Goal: Task Accomplishment & Management: Use online tool/utility

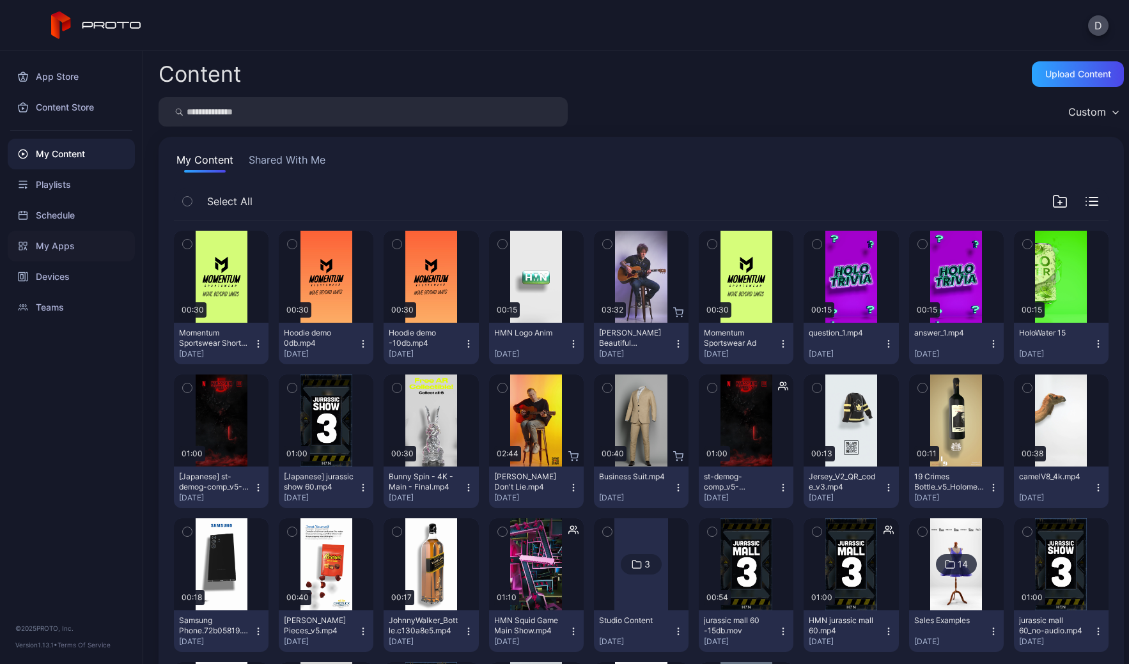
click at [74, 245] on div "My Apps" at bounding box center [71, 246] width 127 height 31
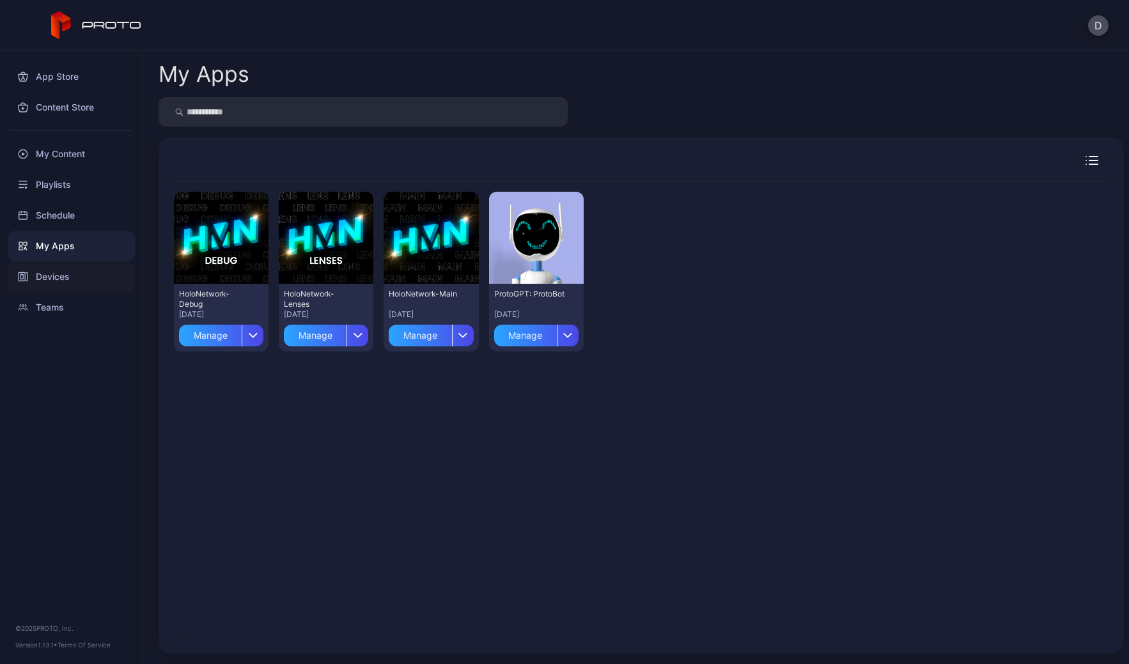
click at [93, 280] on div "Devices" at bounding box center [71, 277] width 127 height 31
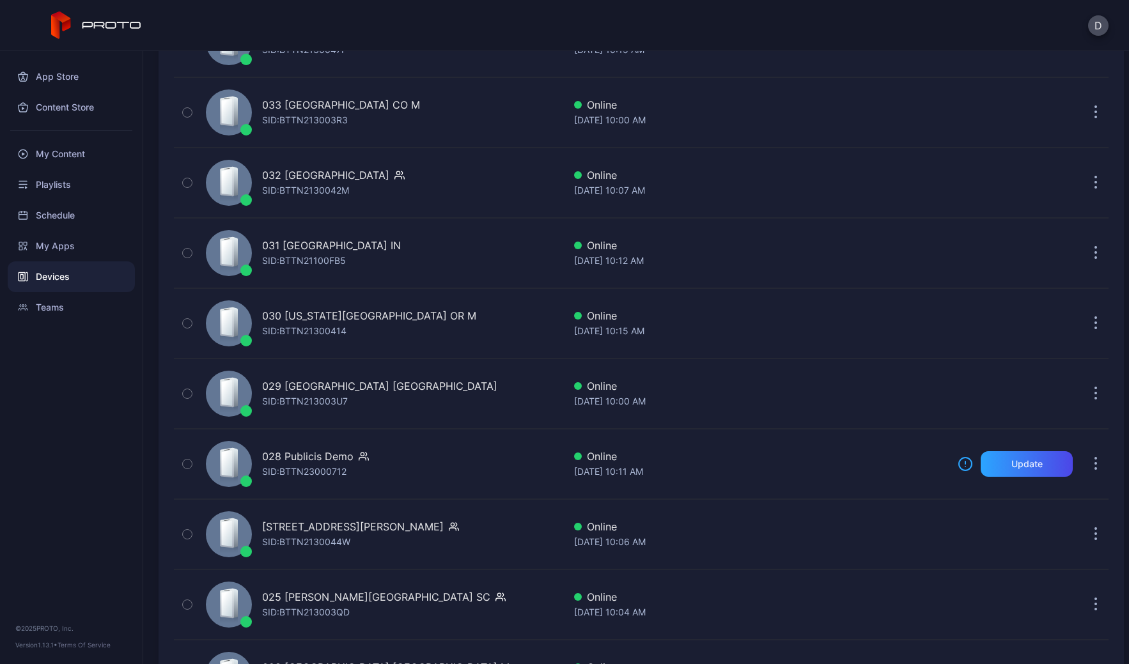
scroll to position [1180, 0]
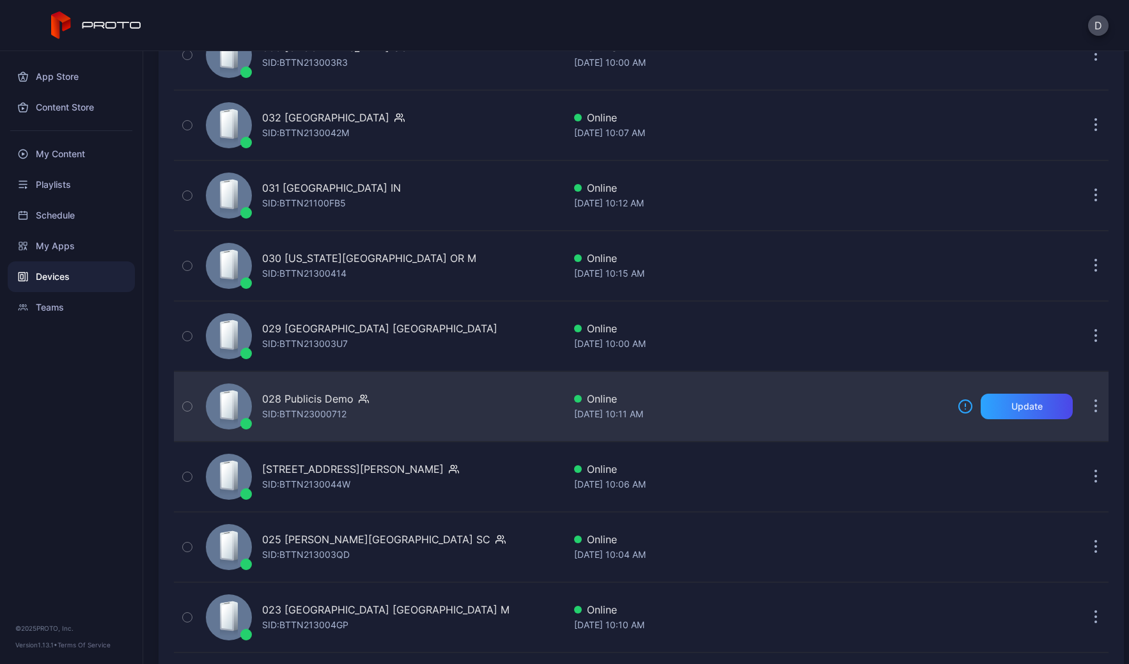
click at [454, 413] on div "028 Publicis Demo SID: BTTN23000712" at bounding box center [382, 407] width 363 height 64
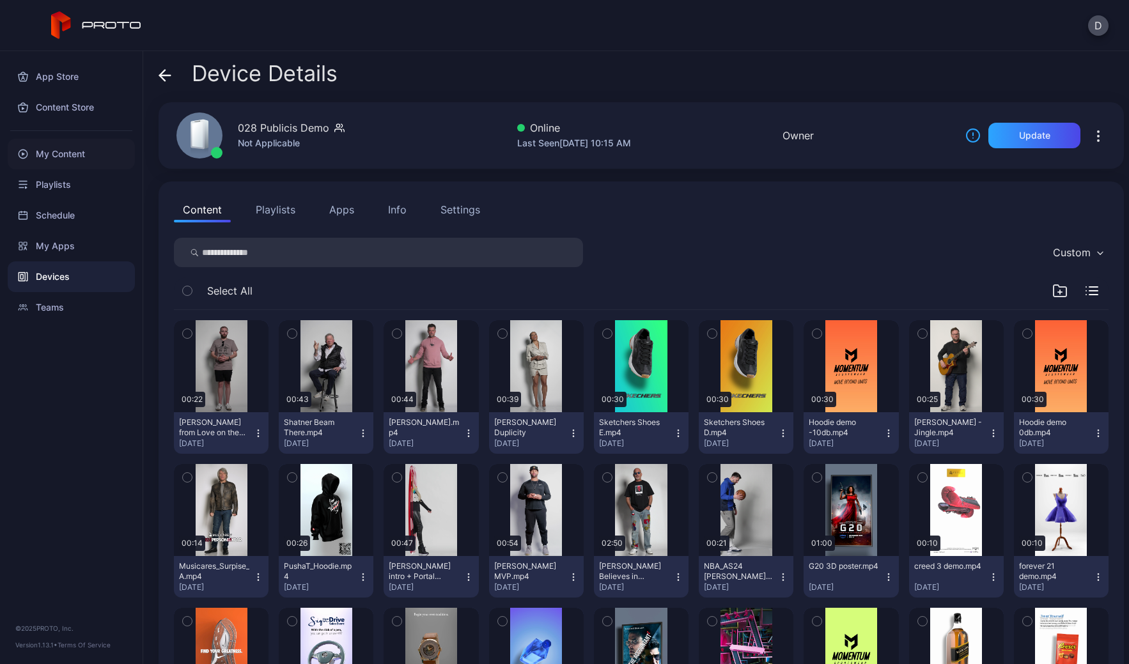
click at [72, 152] on div "My Content" at bounding box center [71, 154] width 127 height 31
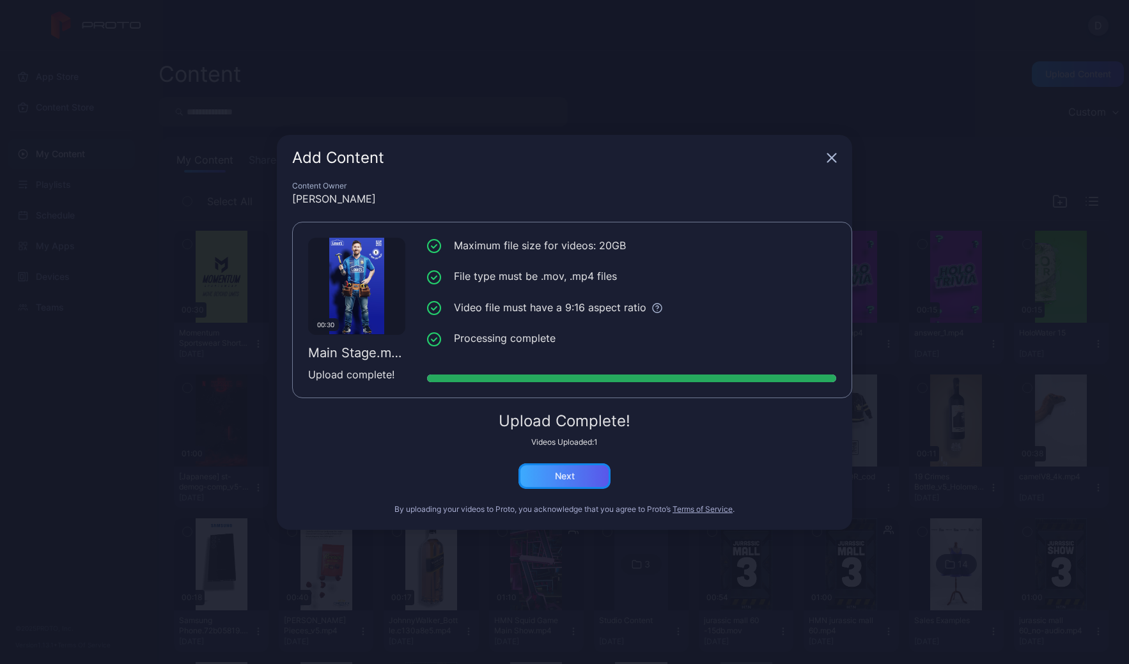
click at [583, 476] on div "Next" at bounding box center [565, 477] width 92 height 26
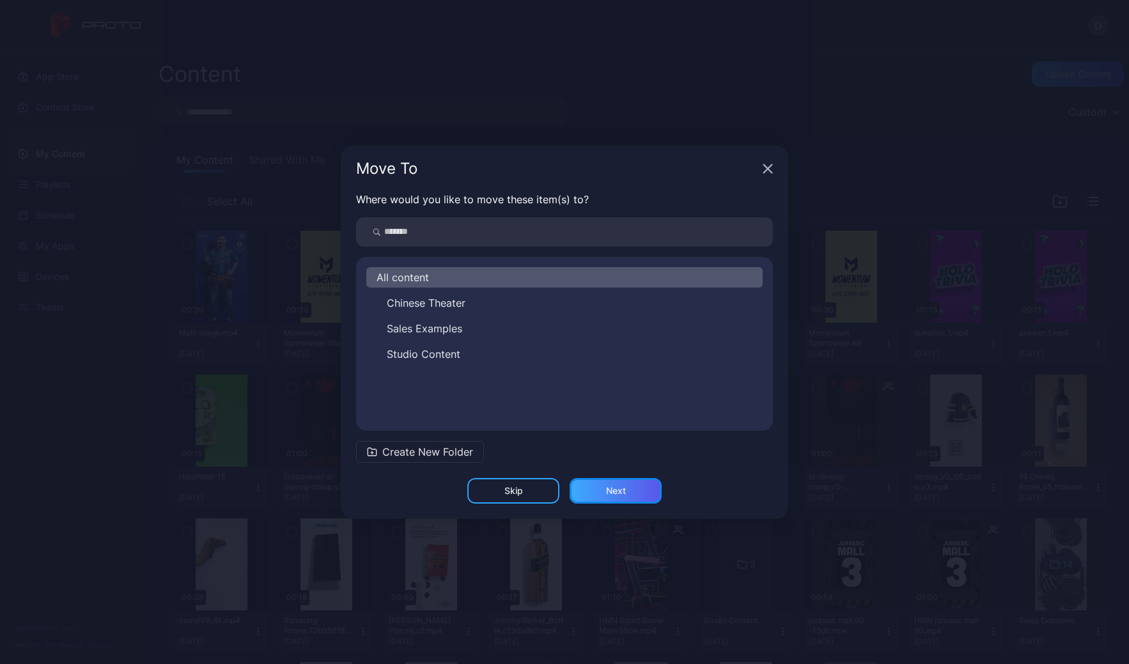
click at [616, 492] on div "Next" at bounding box center [616, 491] width 20 height 10
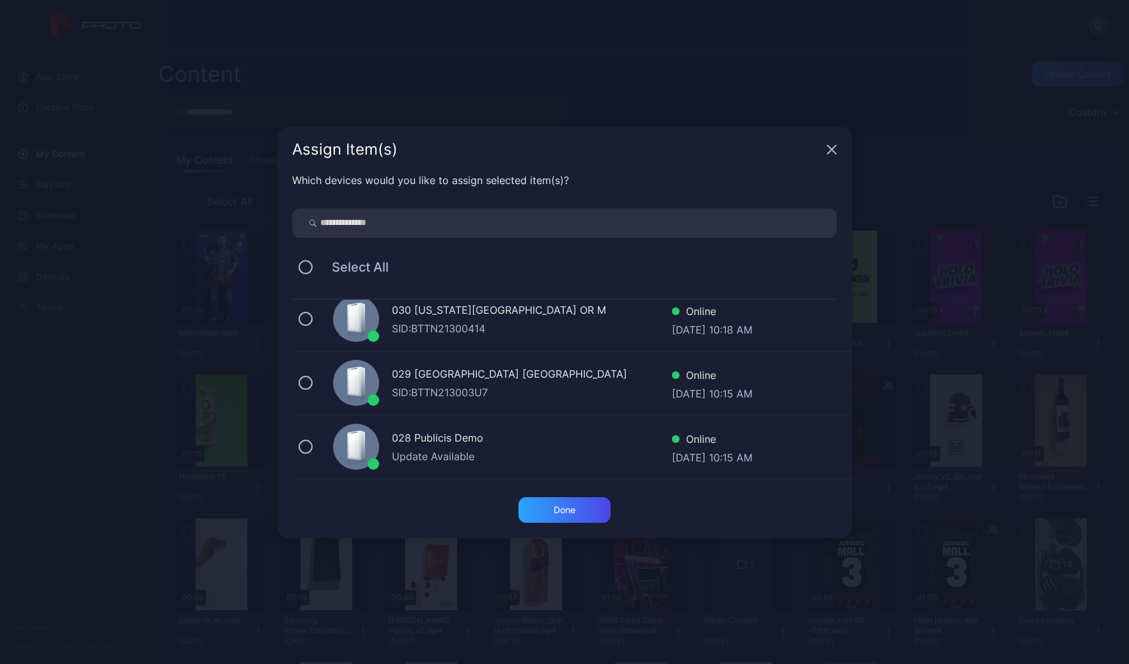
scroll to position [1299, 0]
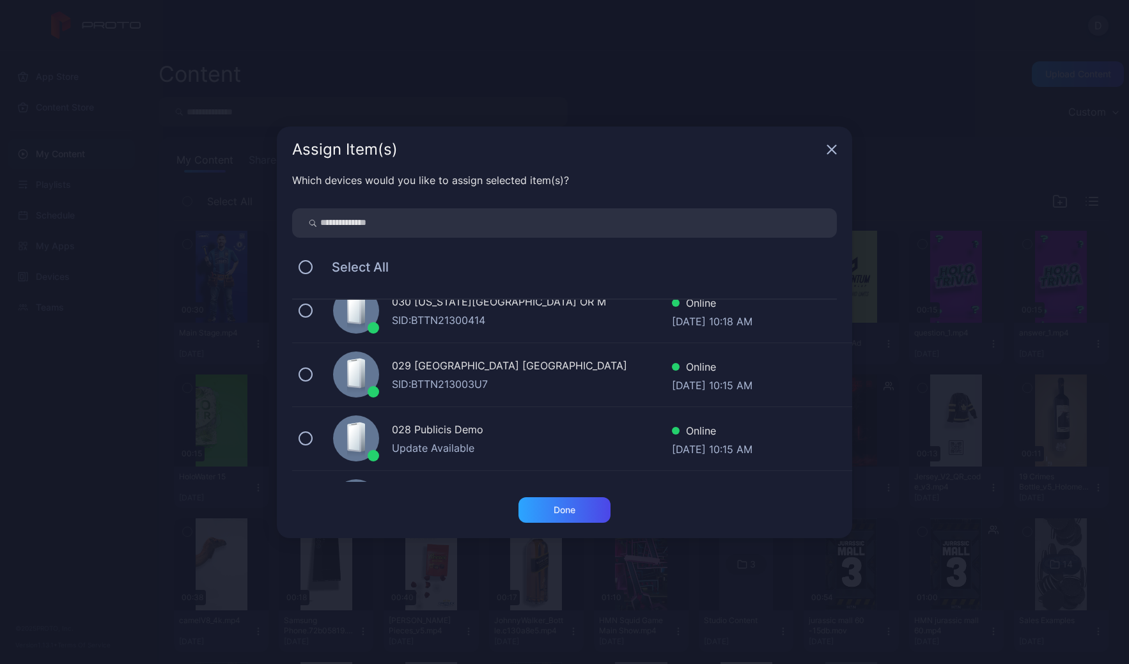
click at [513, 427] on div "028 Publicis Demo" at bounding box center [532, 431] width 280 height 19
click at [567, 514] on div "Done" at bounding box center [565, 510] width 22 height 10
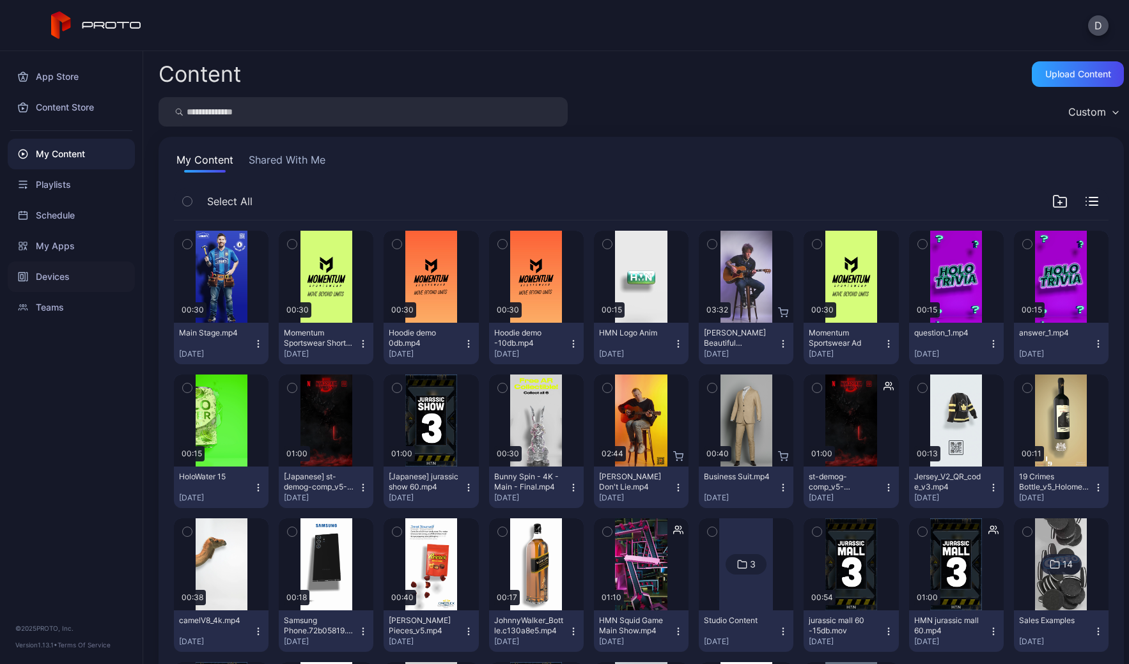
click at [85, 276] on div "Devices" at bounding box center [71, 277] width 127 height 31
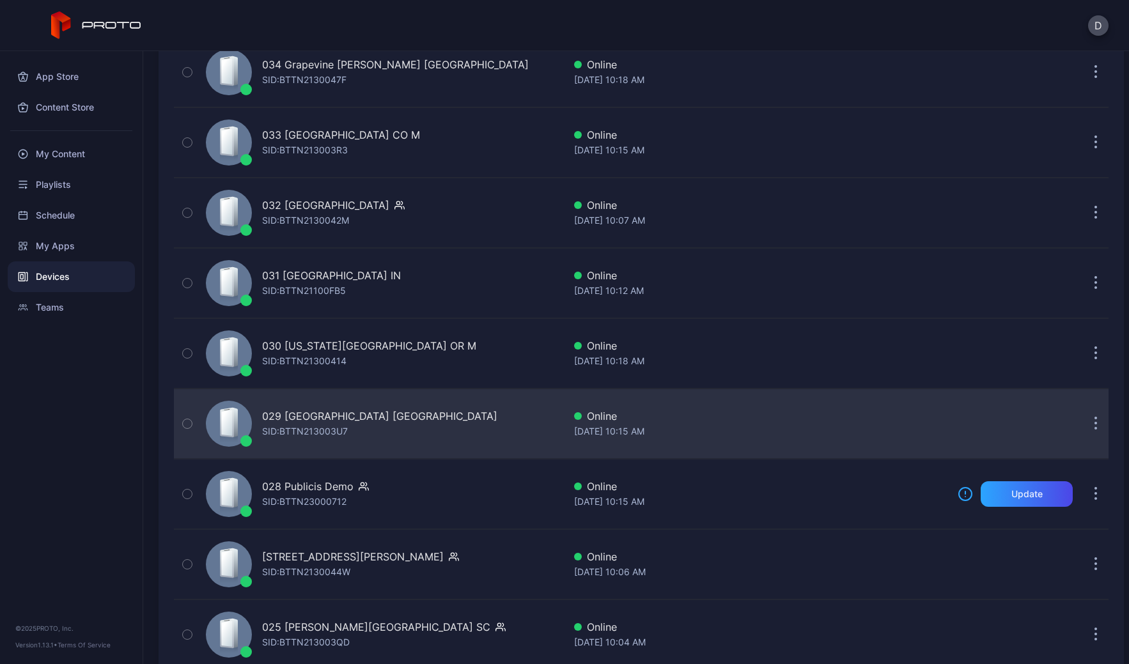
scroll to position [1143, 0]
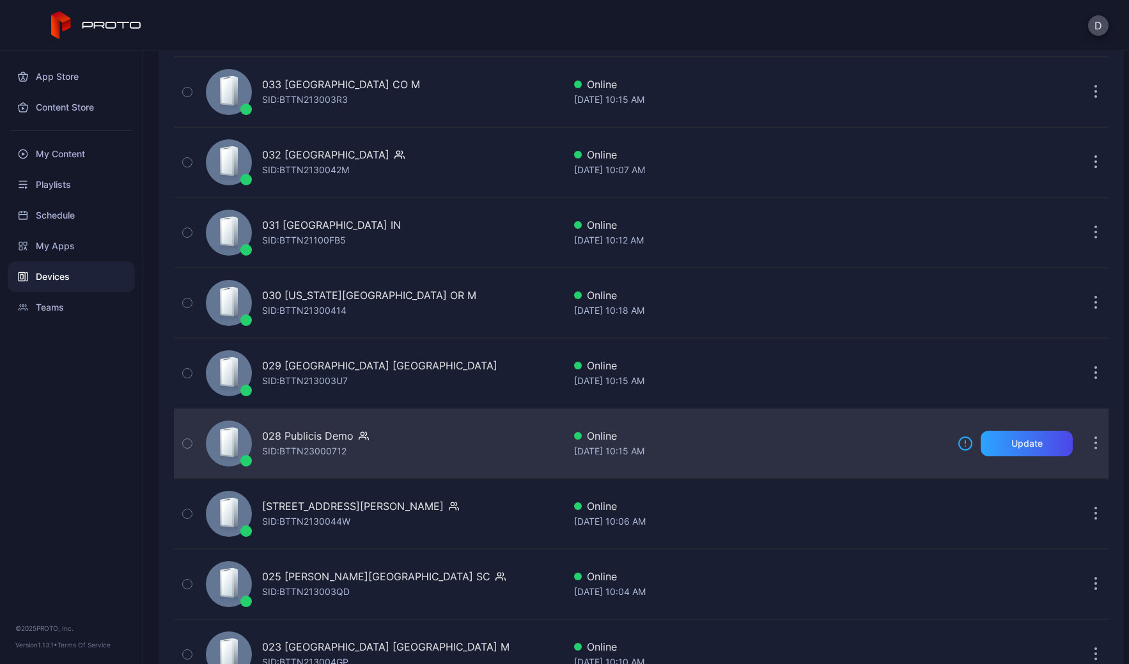
click at [421, 446] on div "028 Publicis Demo SID: BTTN23000712" at bounding box center [382, 444] width 363 height 64
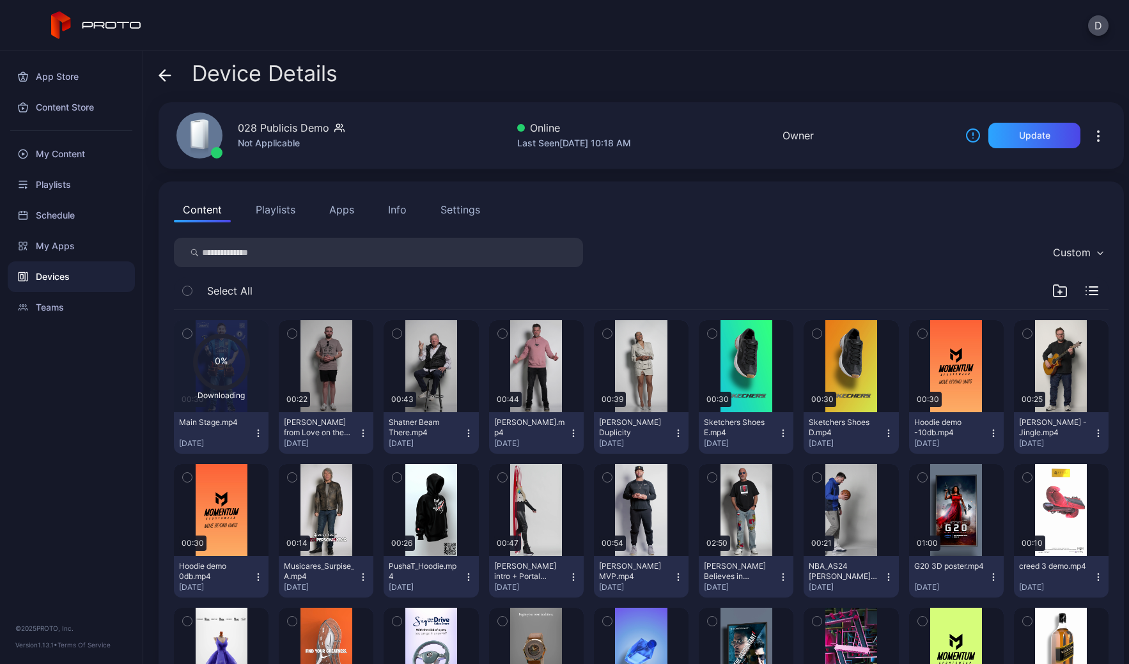
click at [279, 212] on button "Playlists" at bounding box center [276, 210] width 58 height 26
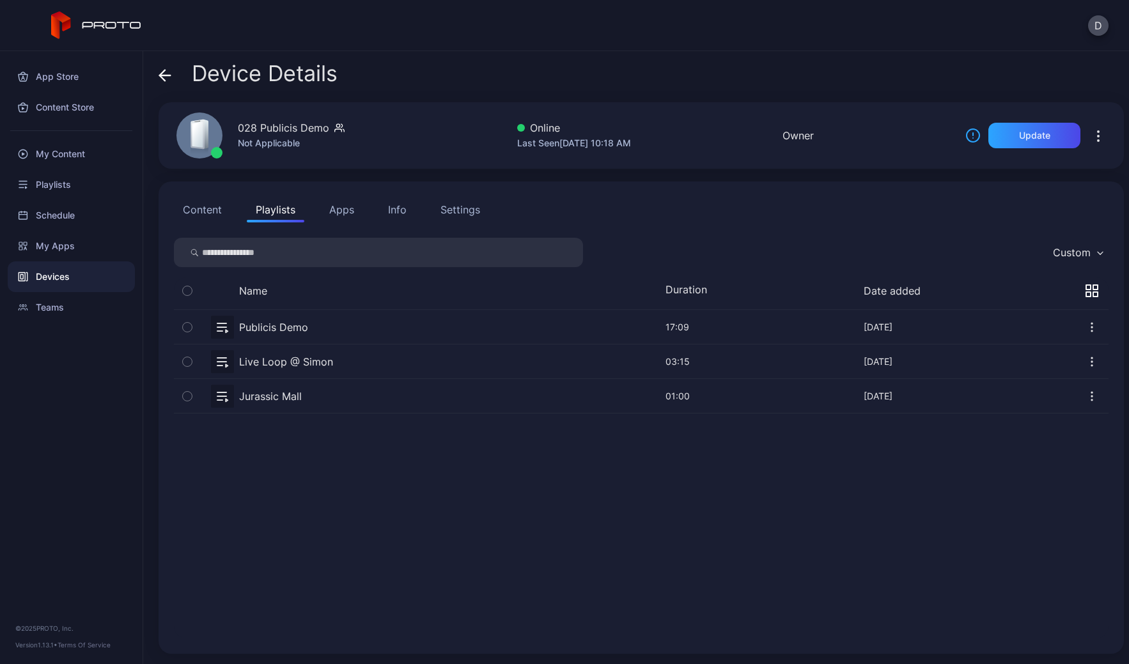
click at [202, 213] on button "Content" at bounding box center [202, 210] width 57 height 26
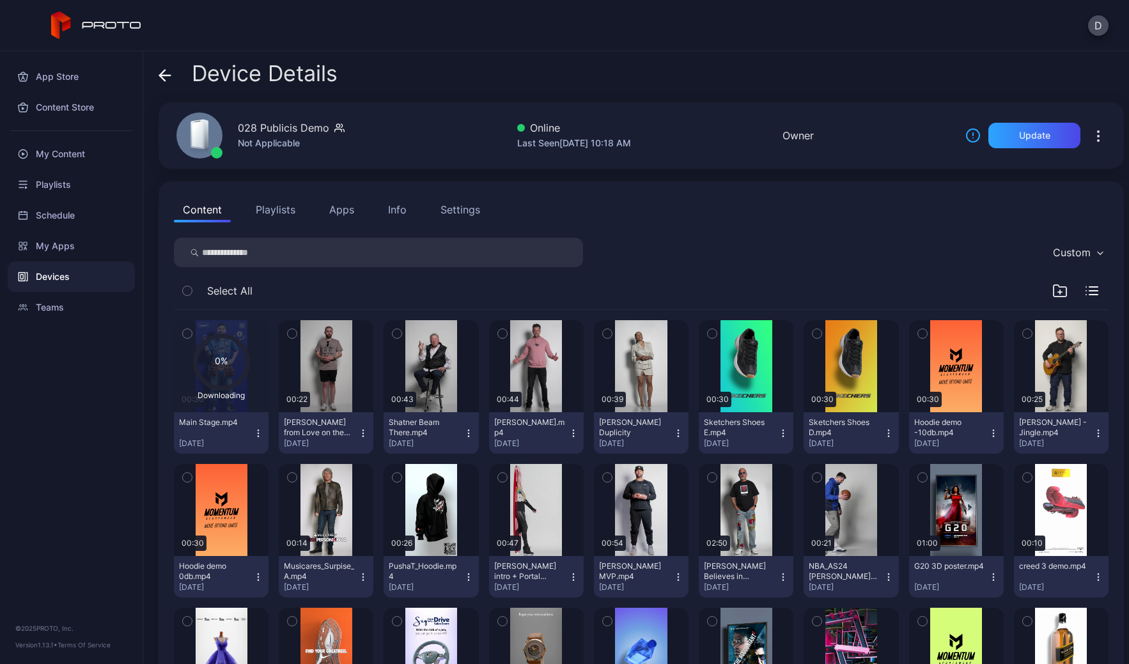
click at [657, 238] on div "Custom" at bounding box center [641, 252] width 935 height 29
click at [673, 239] on div "Custom" at bounding box center [641, 252] width 935 height 29
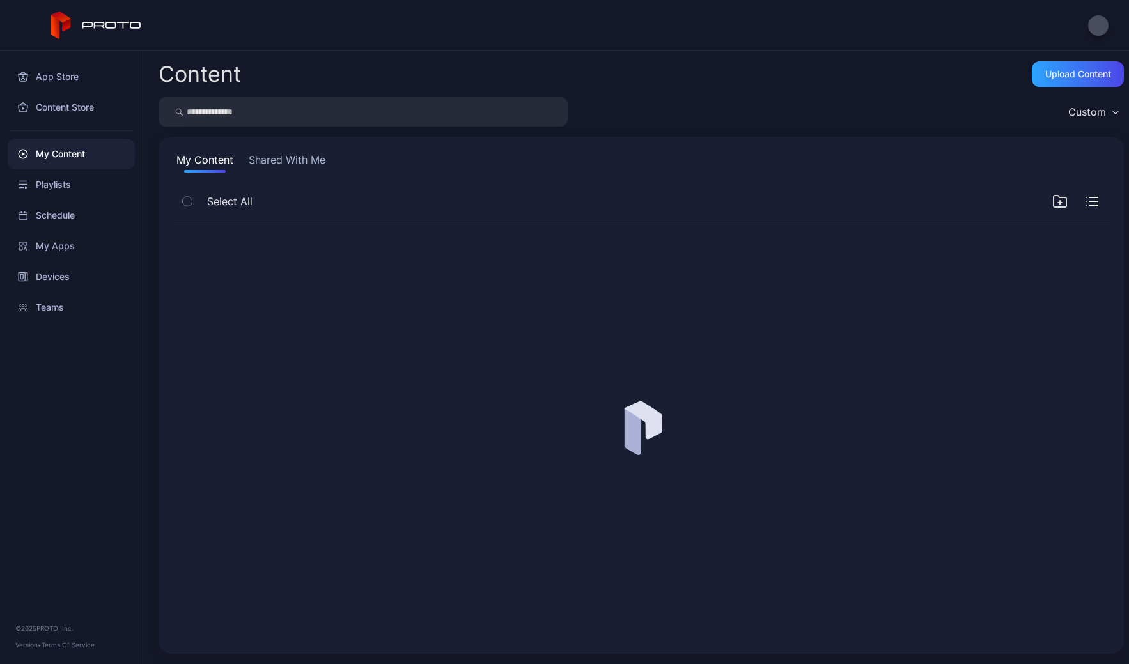
click at [86, 159] on div "My Content" at bounding box center [71, 154] width 127 height 31
click at [81, 186] on div "Playlists" at bounding box center [71, 184] width 127 height 31
click at [79, 157] on div "My Content" at bounding box center [71, 154] width 127 height 31
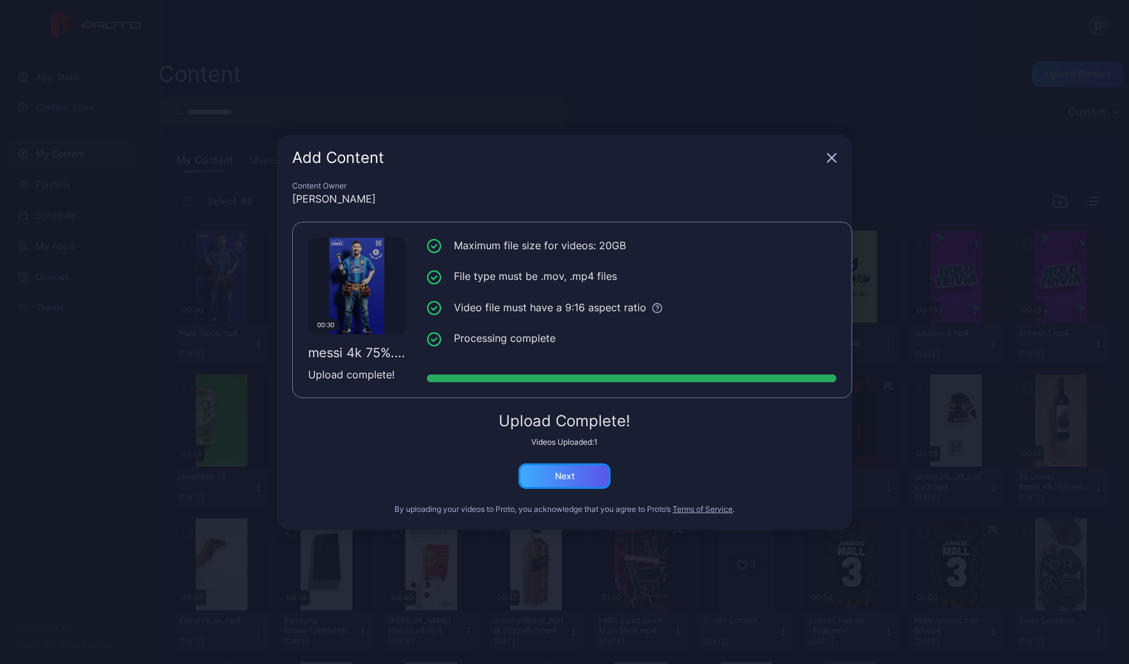
click at [589, 476] on div "Next" at bounding box center [565, 477] width 92 height 26
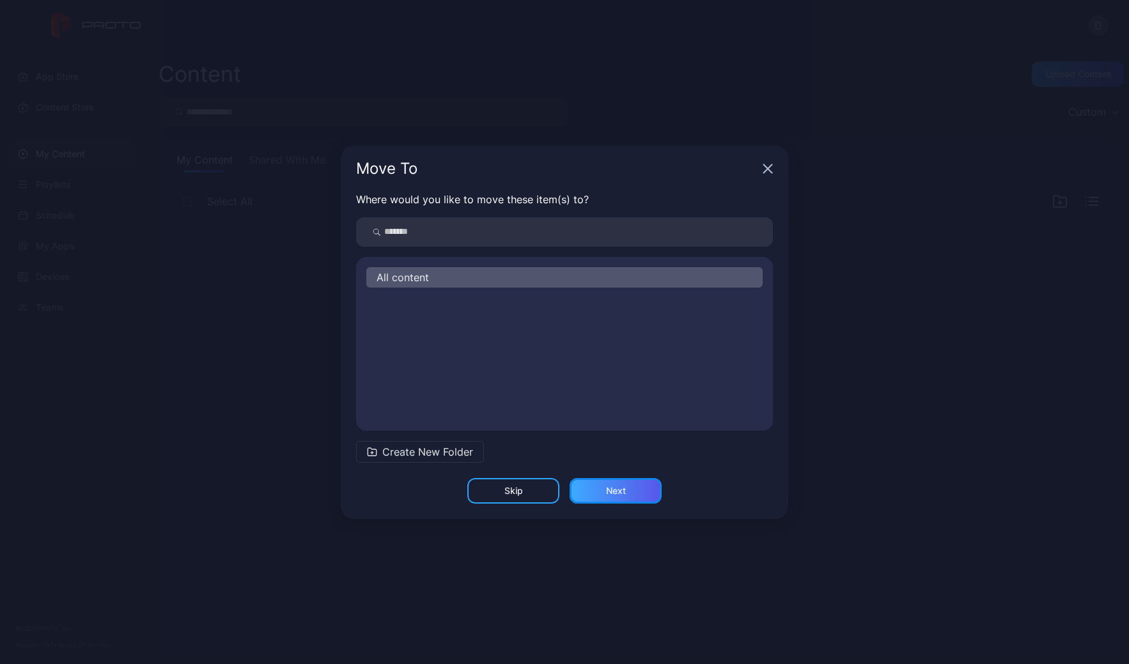
click at [631, 490] on div "Next" at bounding box center [616, 491] width 92 height 26
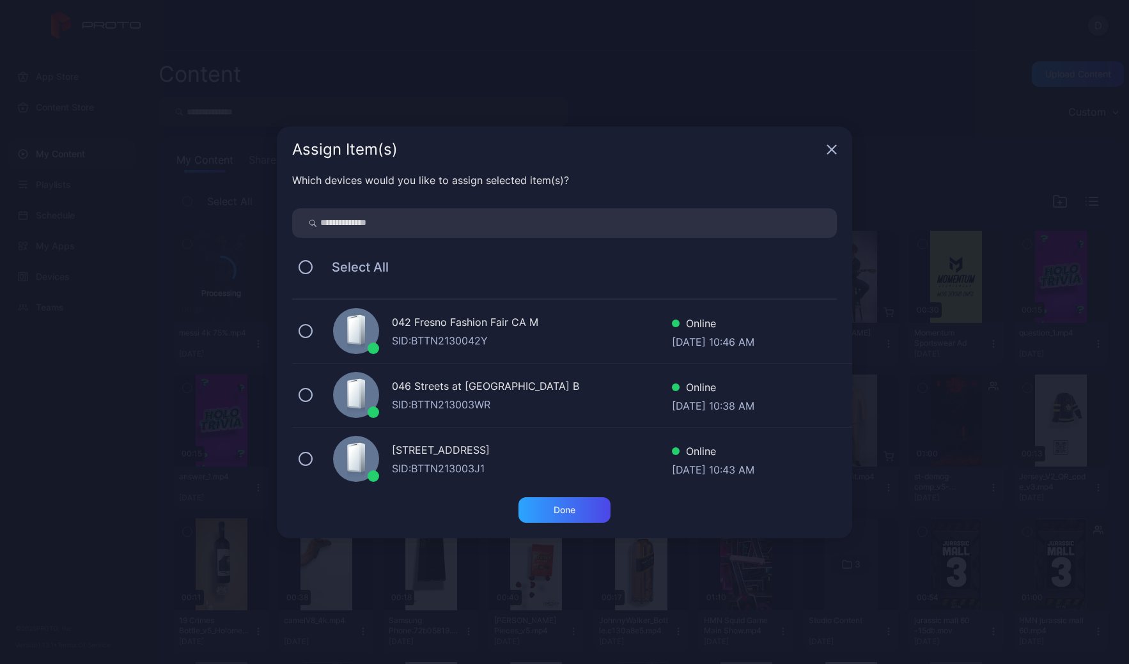
click at [369, 229] on input "search" at bounding box center [564, 222] width 545 height 29
type input "**"
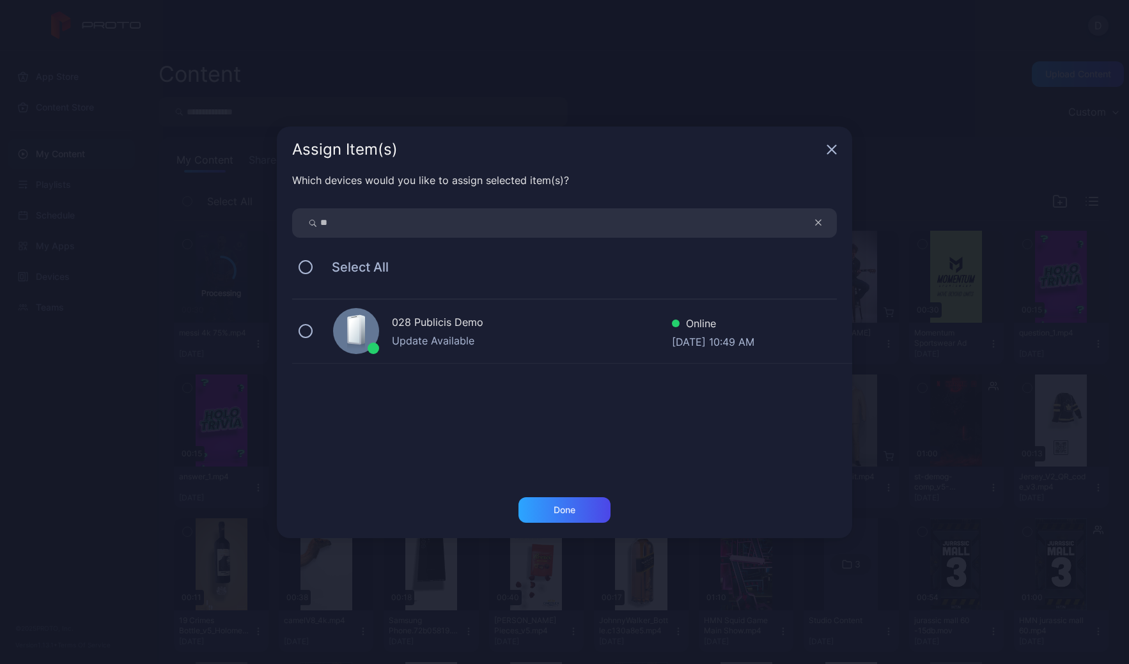
click at [522, 324] on div "028 Publicis Demo" at bounding box center [532, 324] width 280 height 19
click at [568, 514] on div "Done" at bounding box center [565, 510] width 22 height 10
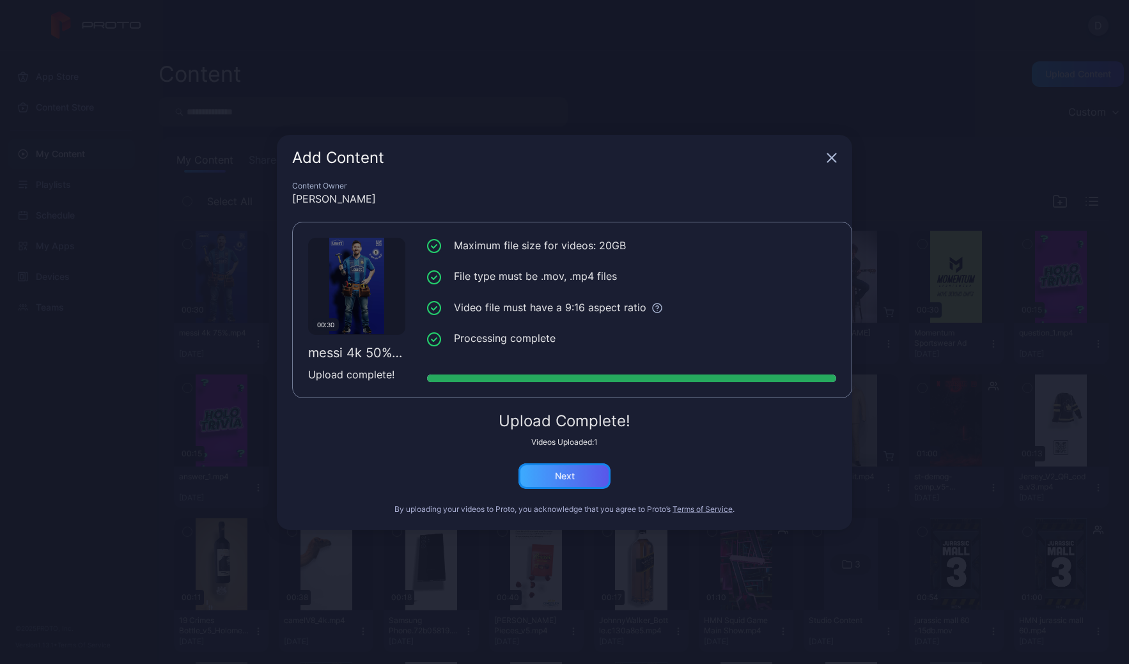
click at [565, 471] on div "Next" at bounding box center [565, 476] width 20 height 10
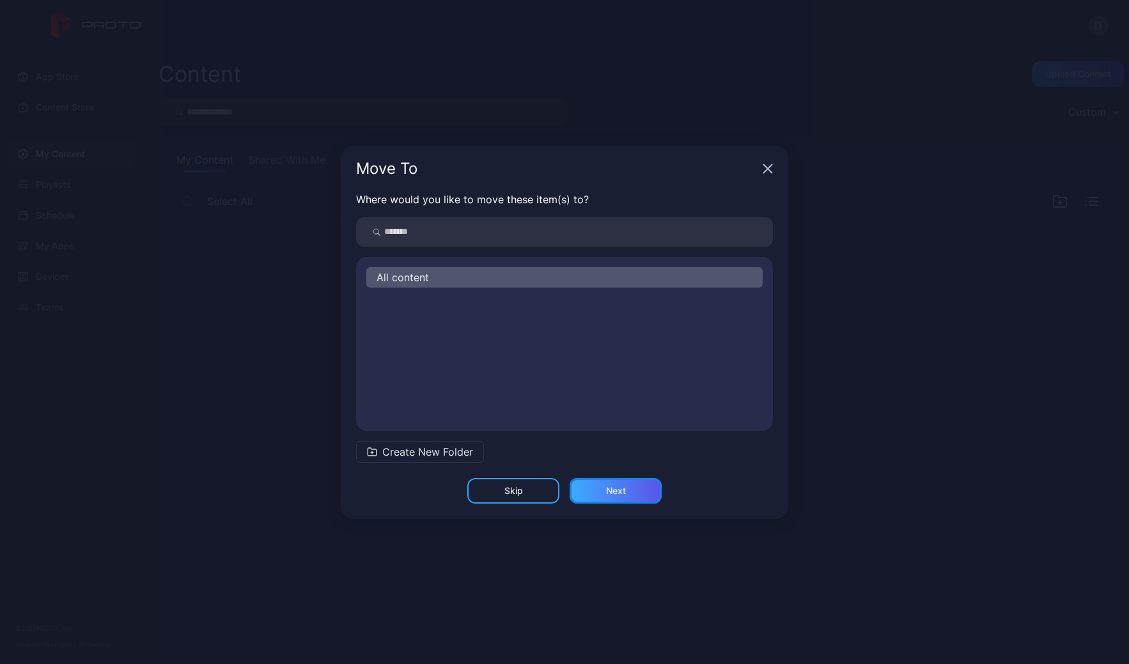
click at [624, 492] on div "Next" at bounding box center [616, 491] width 20 height 10
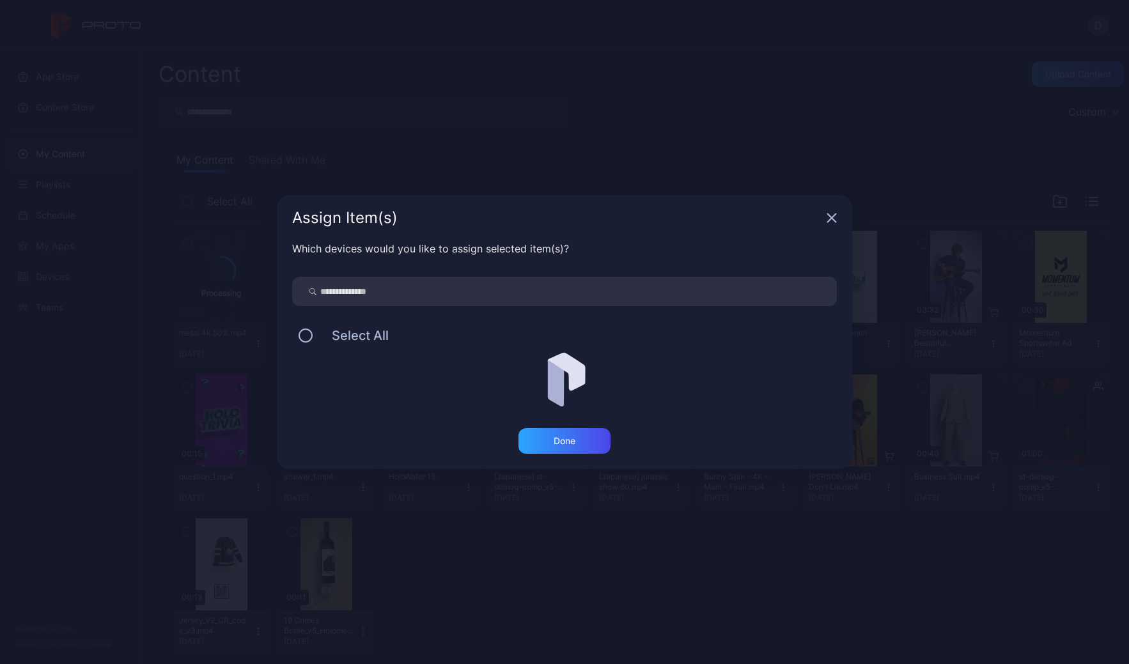
click at [431, 293] on input "search" at bounding box center [564, 291] width 545 height 29
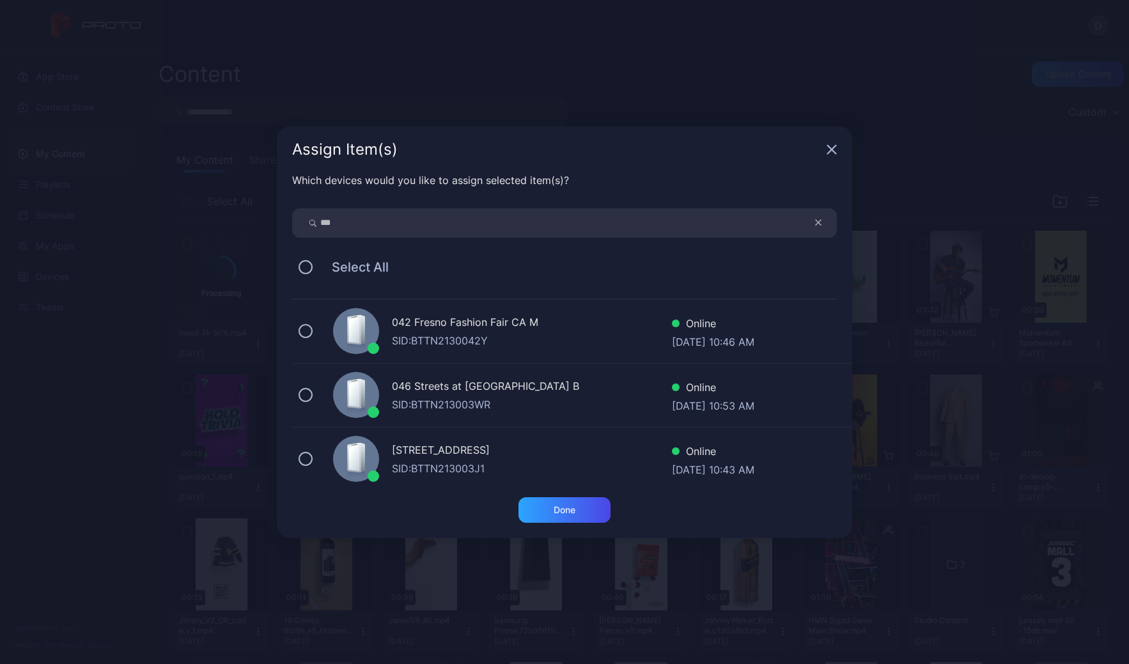
type input "***"
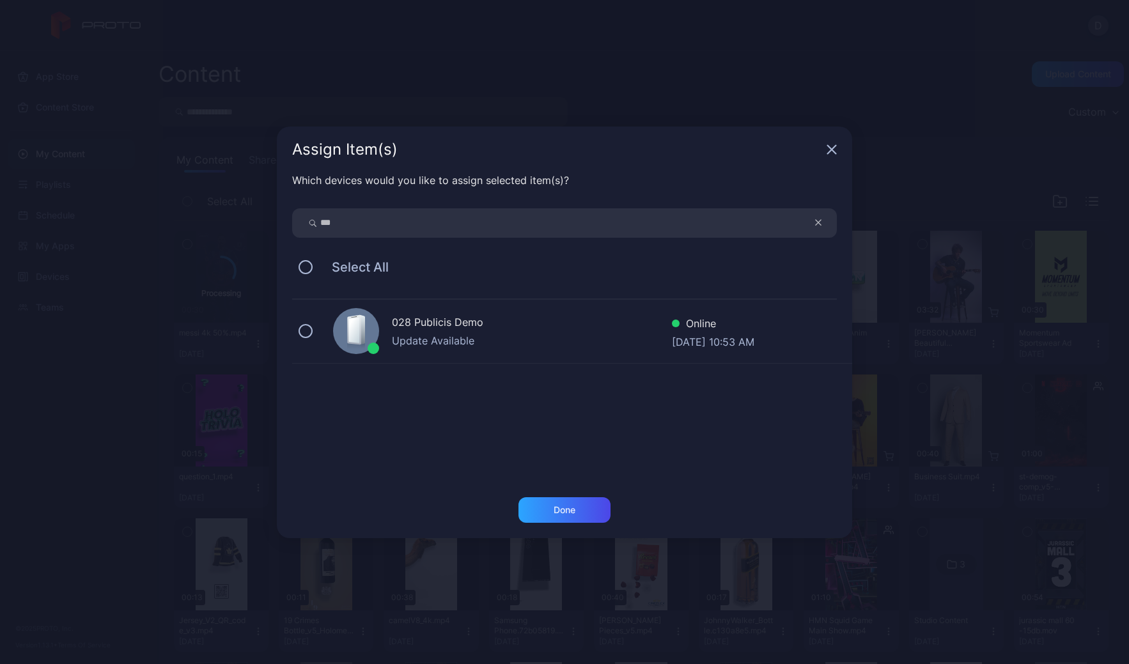
click at [502, 329] on div "028 Publicis Demo" at bounding box center [532, 324] width 280 height 19
click at [559, 510] on div "Done" at bounding box center [565, 510] width 22 height 10
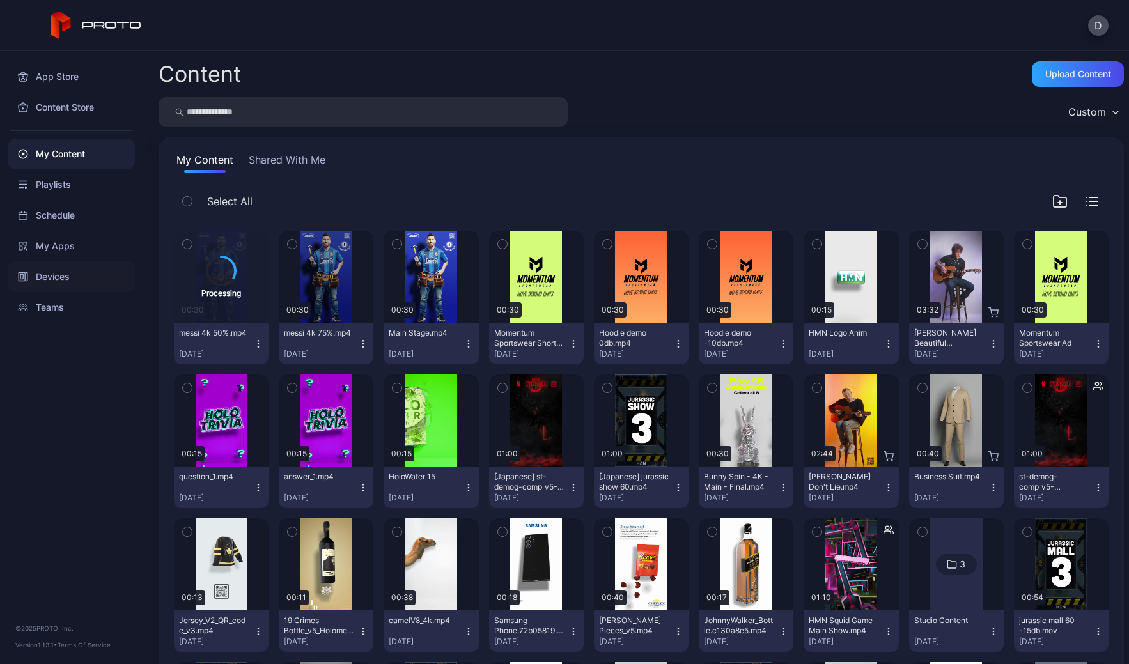
click at [65, 276] on div "Devices" at bounding box center [71, 277] width 127 height 31
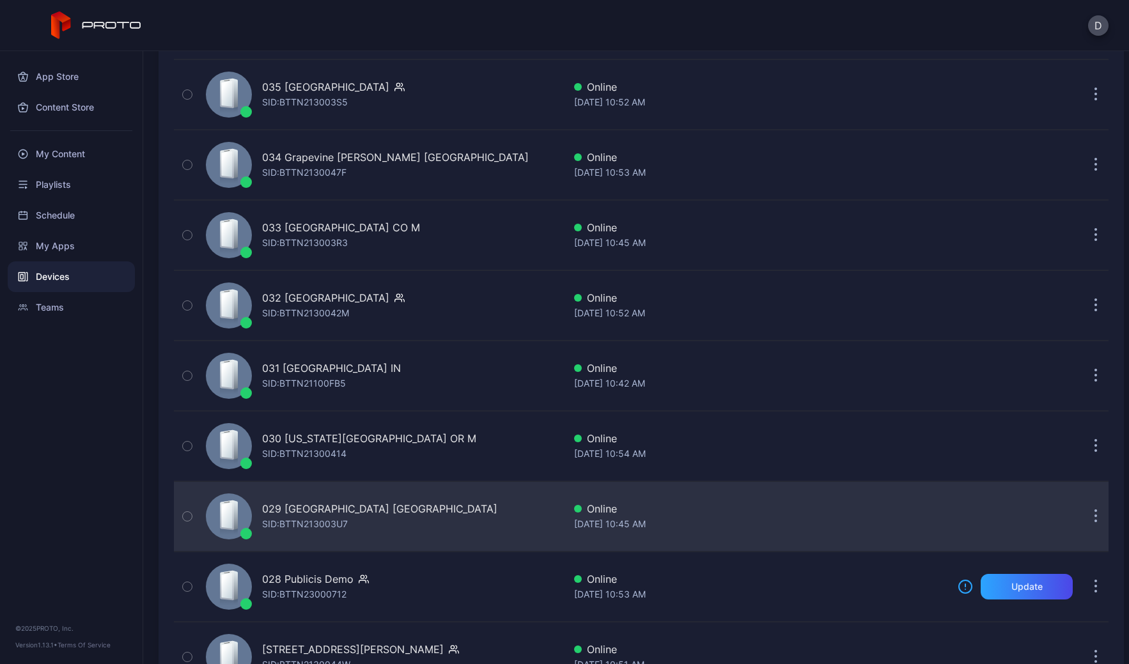
scroll to position [1262, 0]
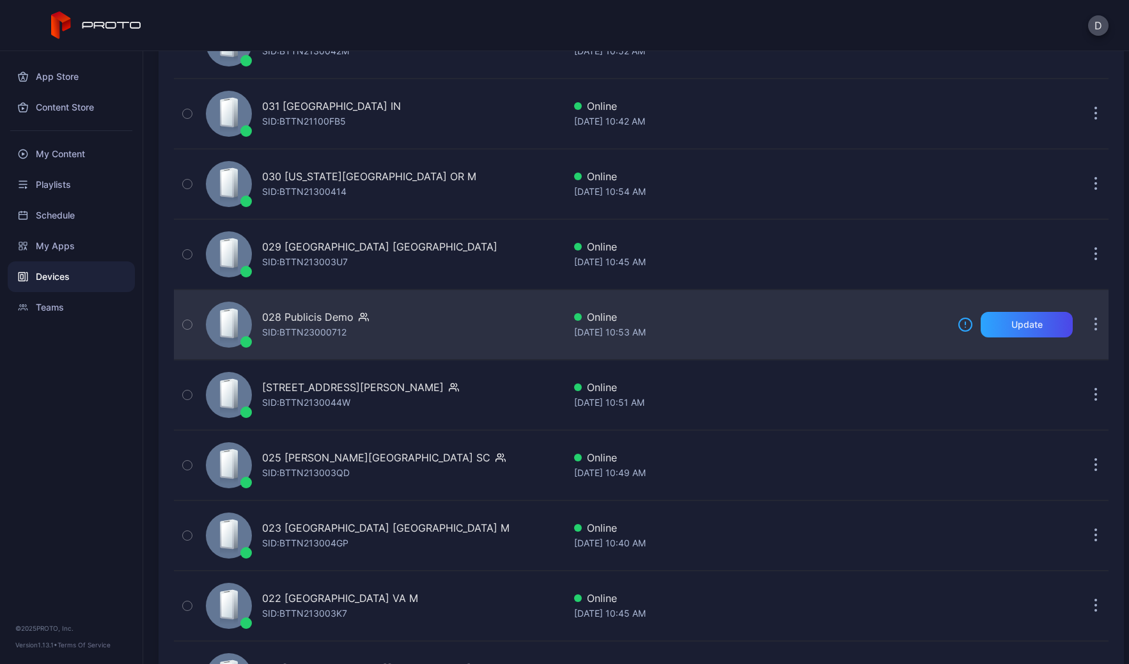
click at [410, 319] on div "028 Publicis Demo SID: BTTN23000712" at bounding box center [382, 325] width 363 height 64
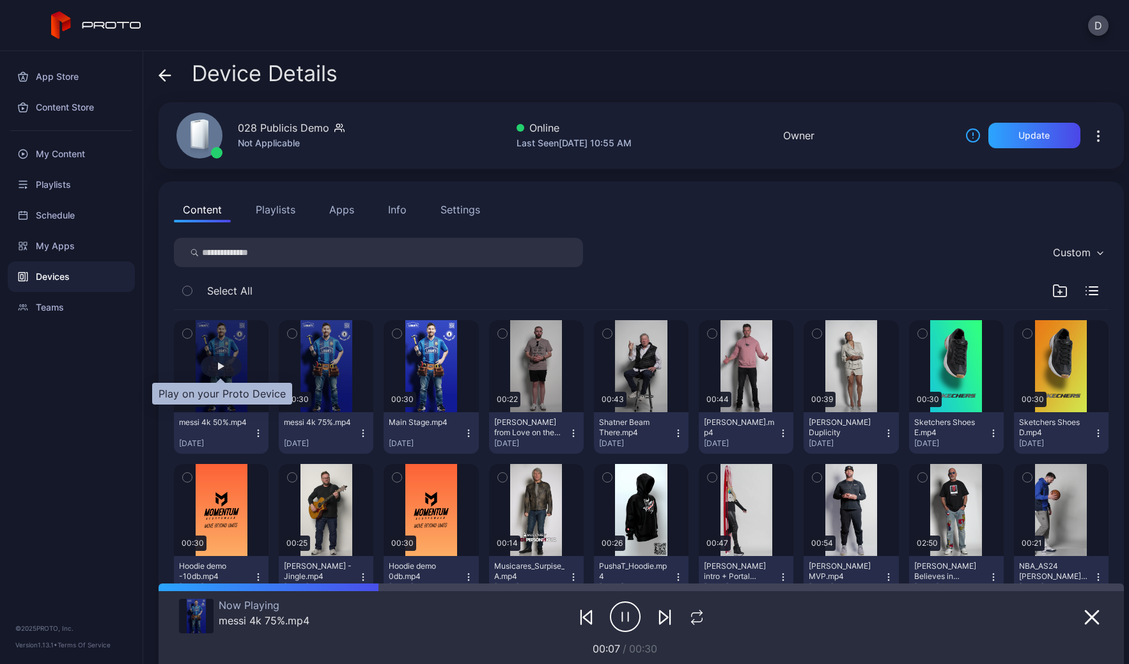
click at [221, 365] on div "button" at bounding box center [221, 367] width 6 height 8
